Goal: Information Seeking & Learning: Learn about a topic

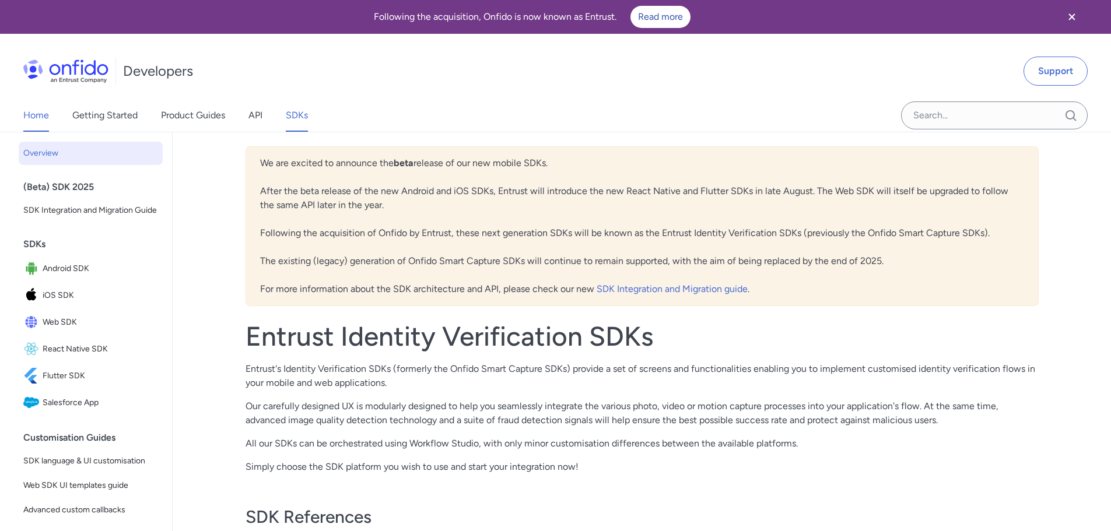
click at [37, 117] on link "Home" at bounding box center [36, 115] width 26 height 33
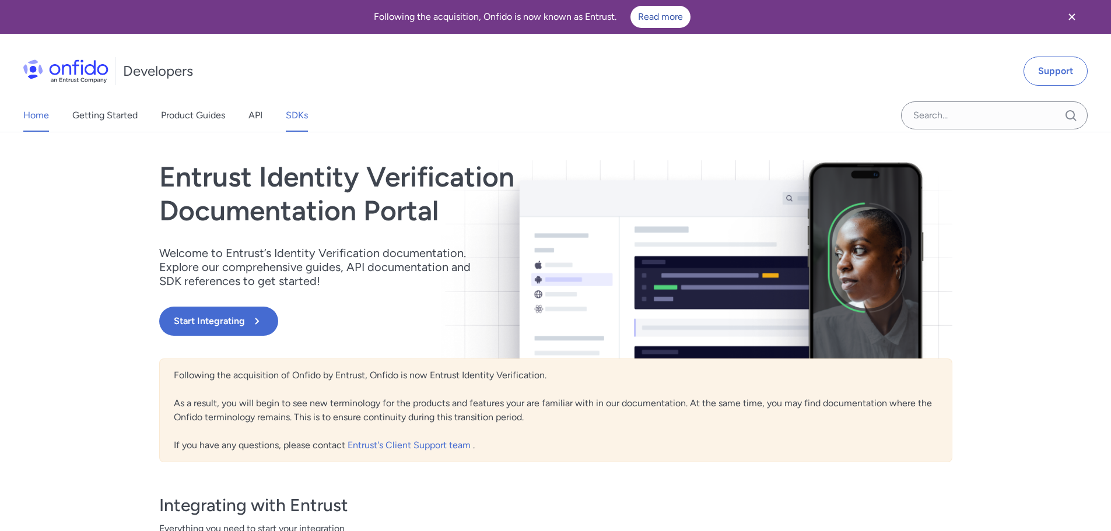
click at [306, 114] on link "SDKs" at bounding box center [297, 115] width 22 height 33
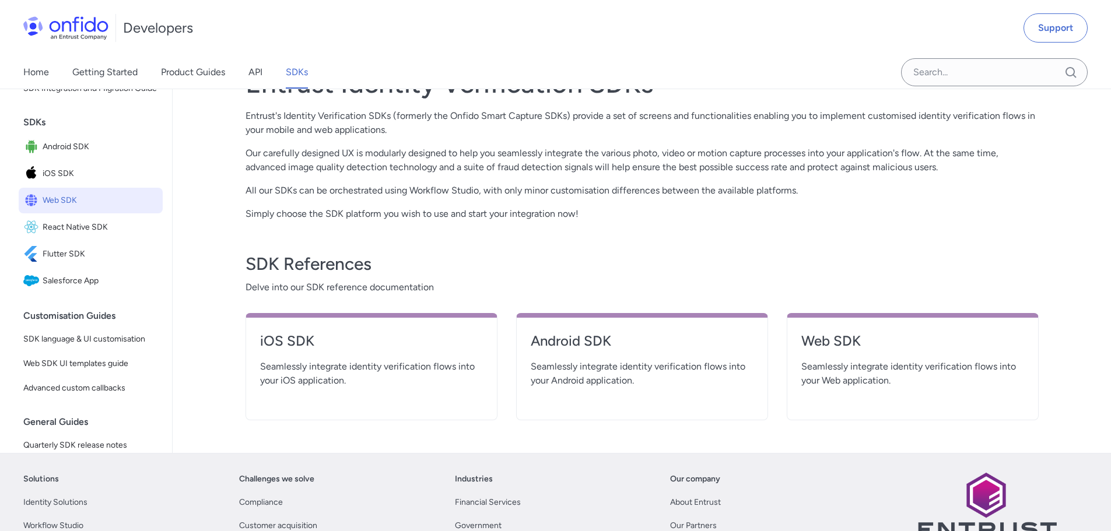
scroll to position [58, 0]
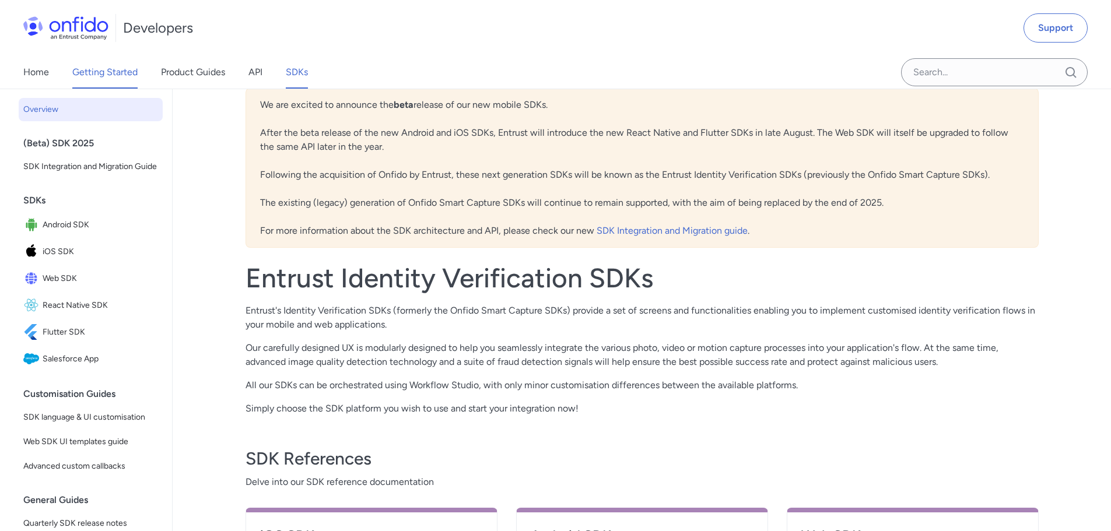
click at [91, 71] on link "Getting Started" at bounding box center [104, 72] width 65 height 33
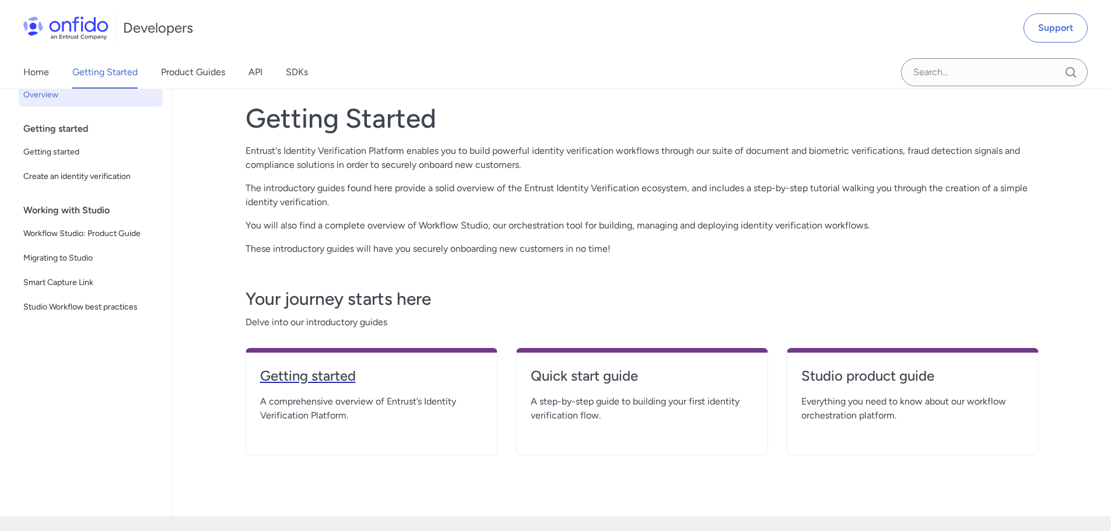
click at [321, 369] on h4 "Getting started" at bounding box center [371, 376] width 223 height 19
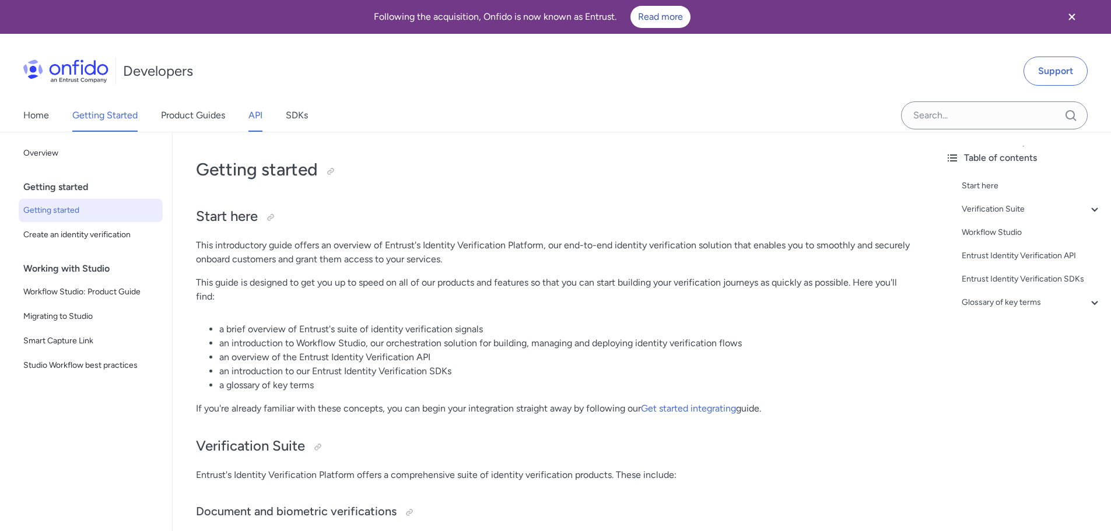
click at [257, 116] on link "API" at bounding box center [255, 115] width 14 height 33
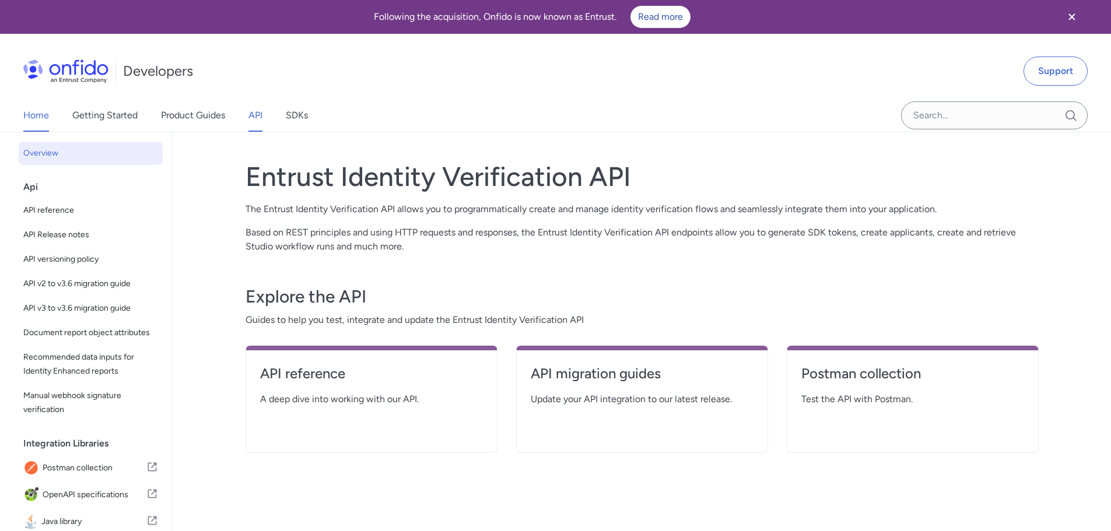
click at [34, 113] on link "Home" at bounding box center [36, 115] width 26 height 33
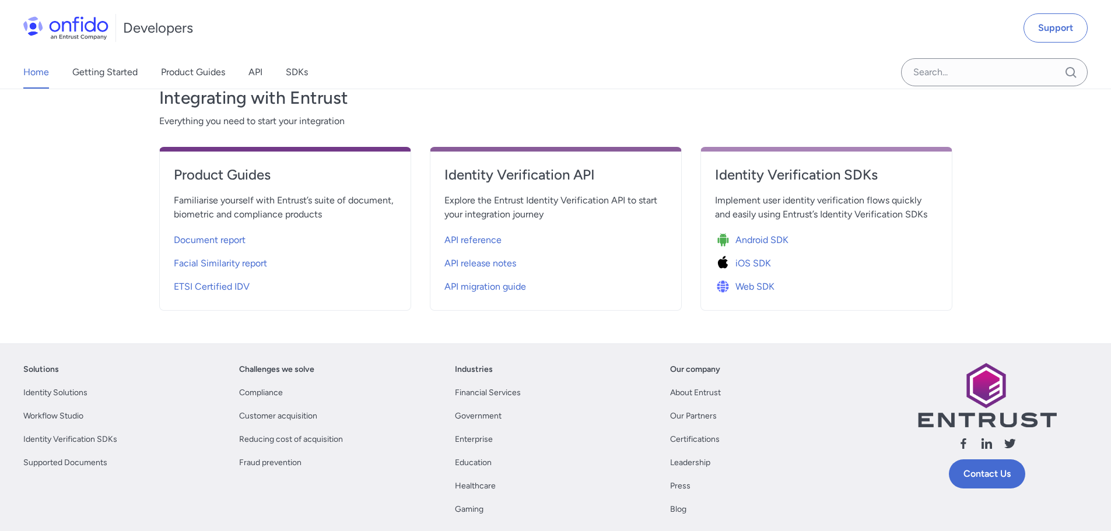
scroll to position [408, 0]
click at [682, 457] on link "Leadership" at bounding box center [690, 462] width 40 height 14
